Goal: Task Accomplishment & Management: Manage account settings

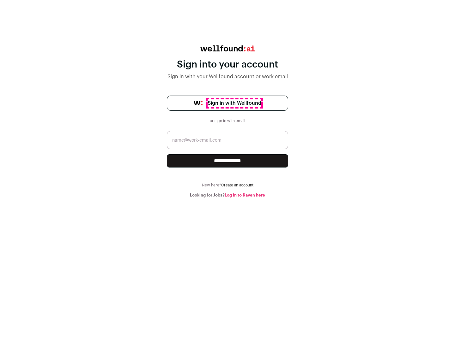
click at [234, 103] on span "Sign in with Wellfound" at bounding box center [234, 103] width 54 height 8
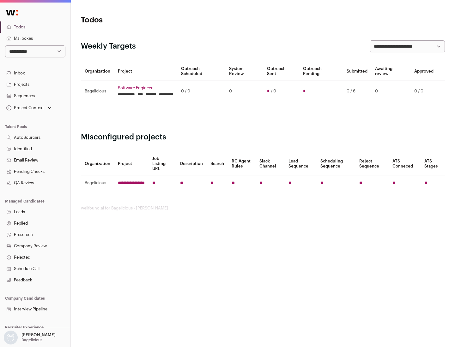
click at [35, 84] on link "Projects" at bounding box center [35, 84] width 70 height 11
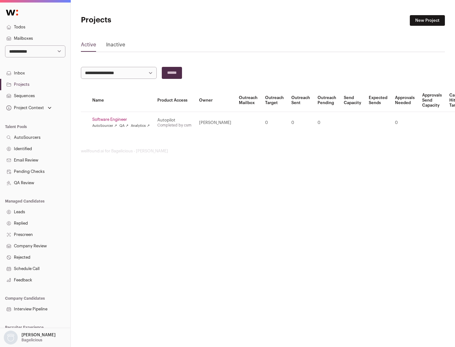
click at [123, 120] on link "Software Engineer" at bounding box center [120, 119] width 57 height 5
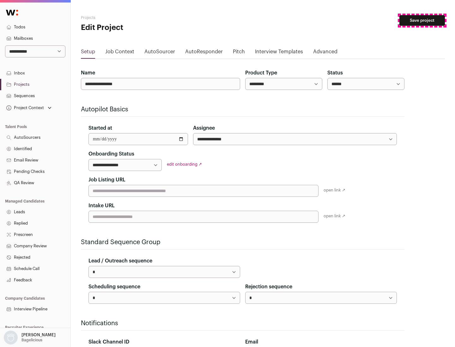
click at [422, 21] on button "Save project" at bounding box center [421, 20] width 45 height 11
